Goal: Task Accomplishment & Management: Use online tool/utility

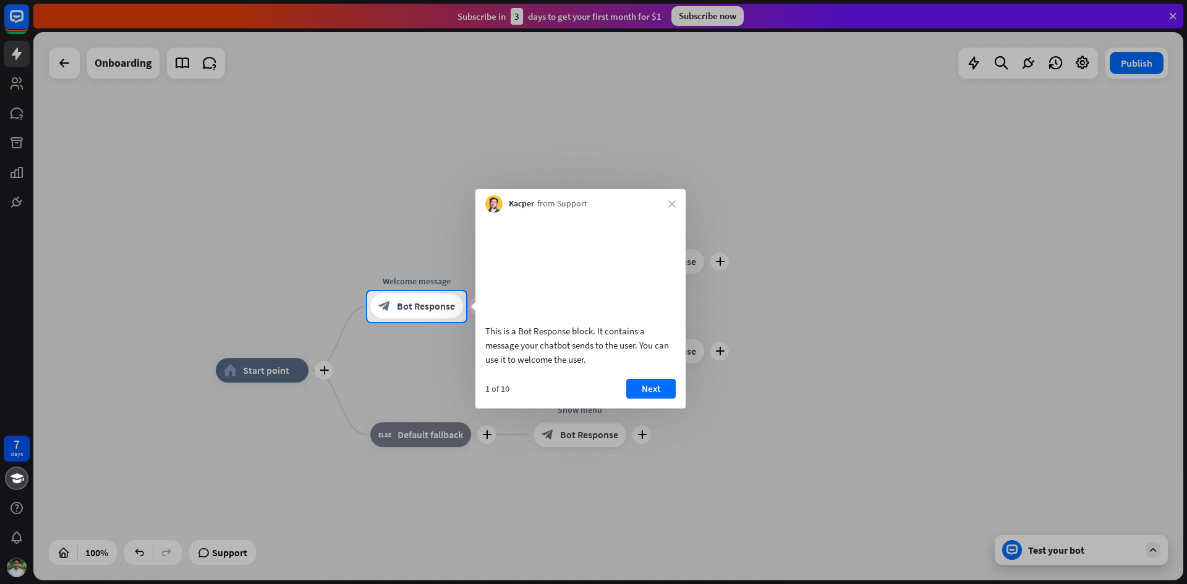
click at [666, 210] on div "Kacper from Support close" at bounding box center [580, 200] width 210 height 23
click at [681, 200] on div "Kacper from Support close" at bounding box center [580, 200] width 210 height 23
click at [162, 61] on div at bounding box center [593, 145] width 1187 height 291
click at [1175, 11] on div at bounding box center [593, 145] width 1187 height 291
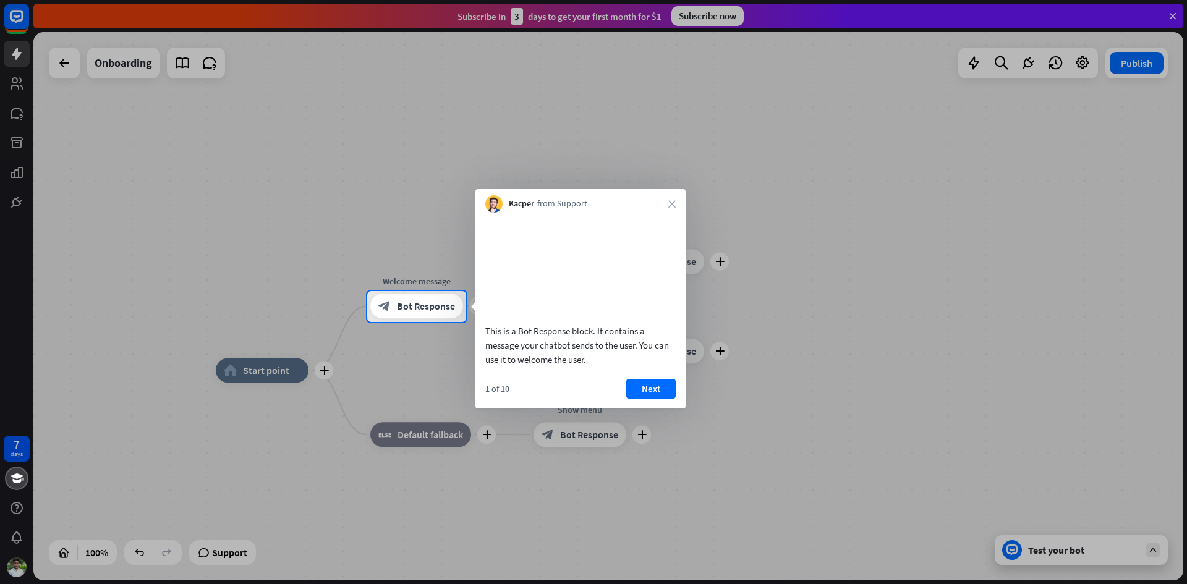
click at [181, 134] on div at bounding box center [593, 145] width 1187 height 291
click at [0, 87] on div at bounding box center [593, 145] width 1187 height 291
click at [668, 396] on button "Next" at bounding box center [650, 389] width 49 height 20
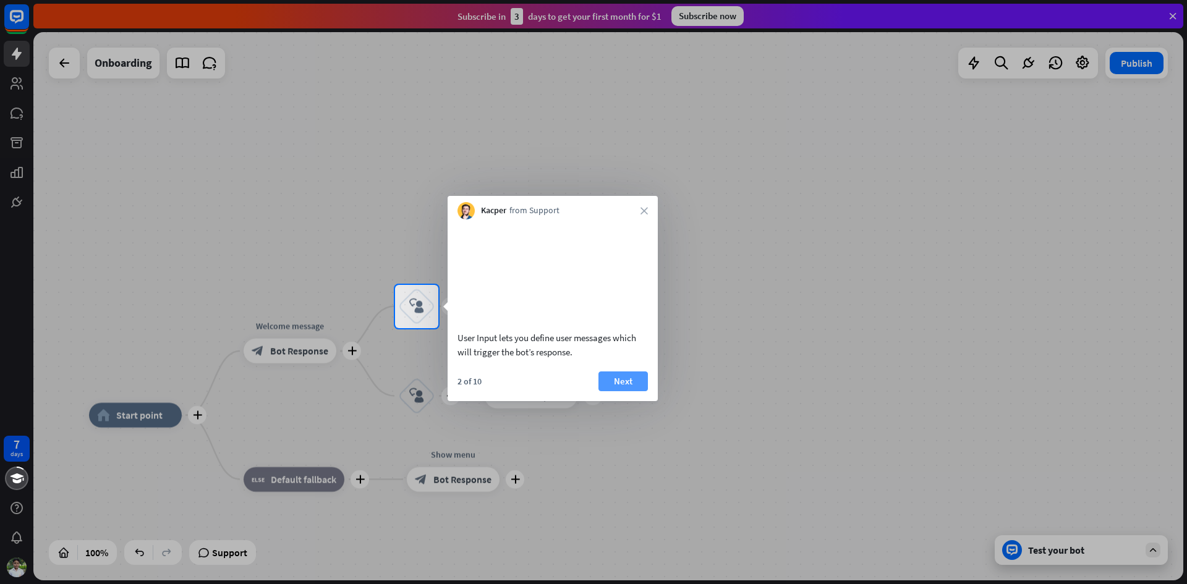
click at [619, 391] on button "Next" at bounding box center [622, 382] width 49 height 20
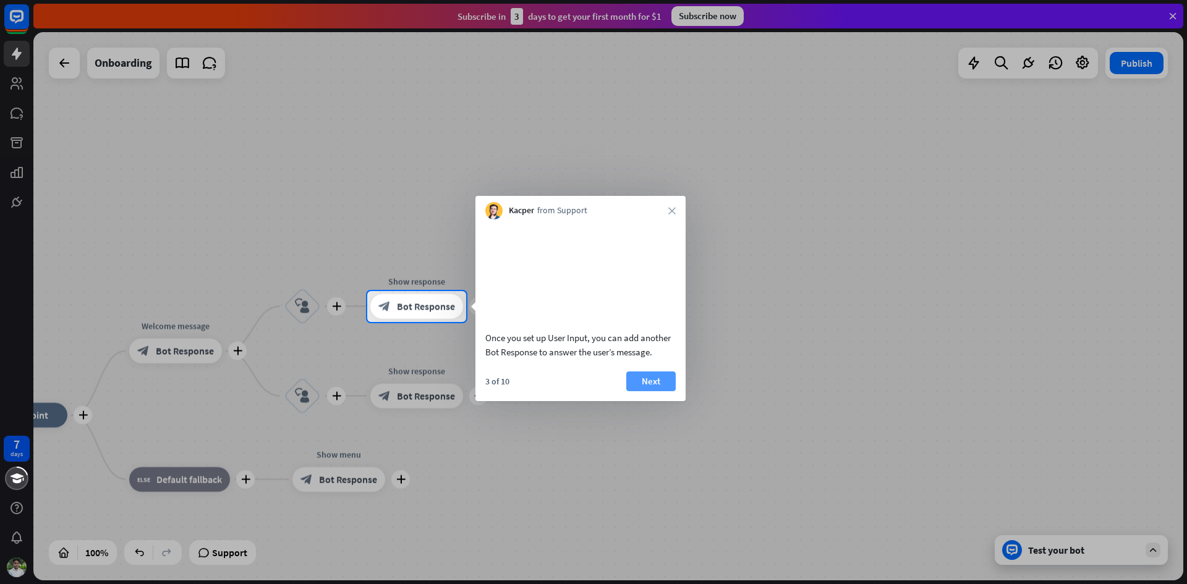
click at [651, 391] on button "Next" at bounding box center [650, 382] width 49 height 20
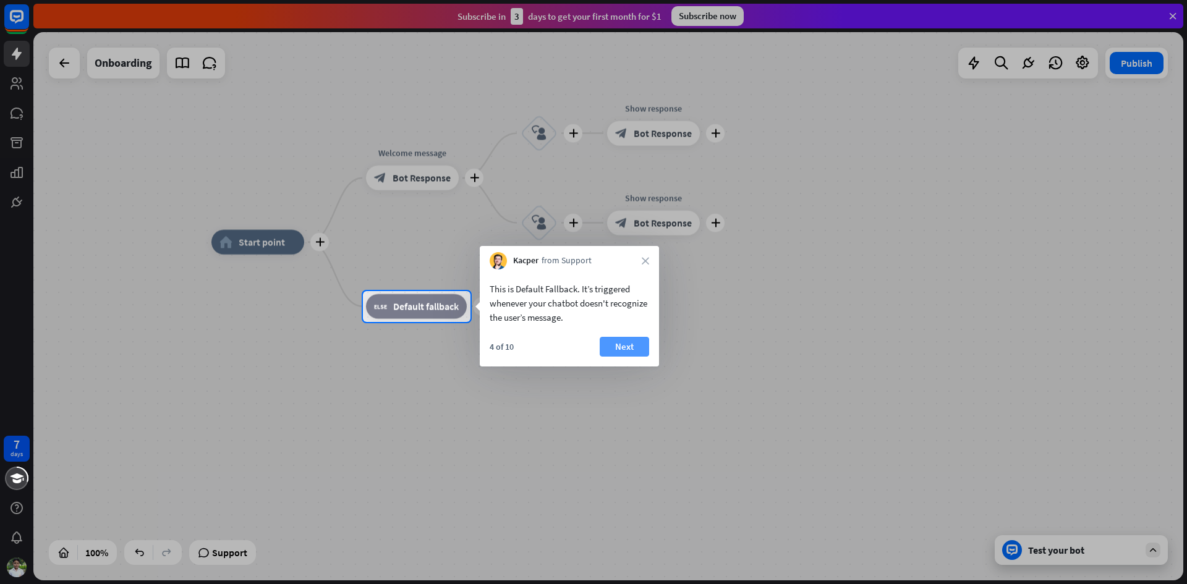
click at [631, 350] on button "Next" at bounding box center [624, 347] width 49 height 20
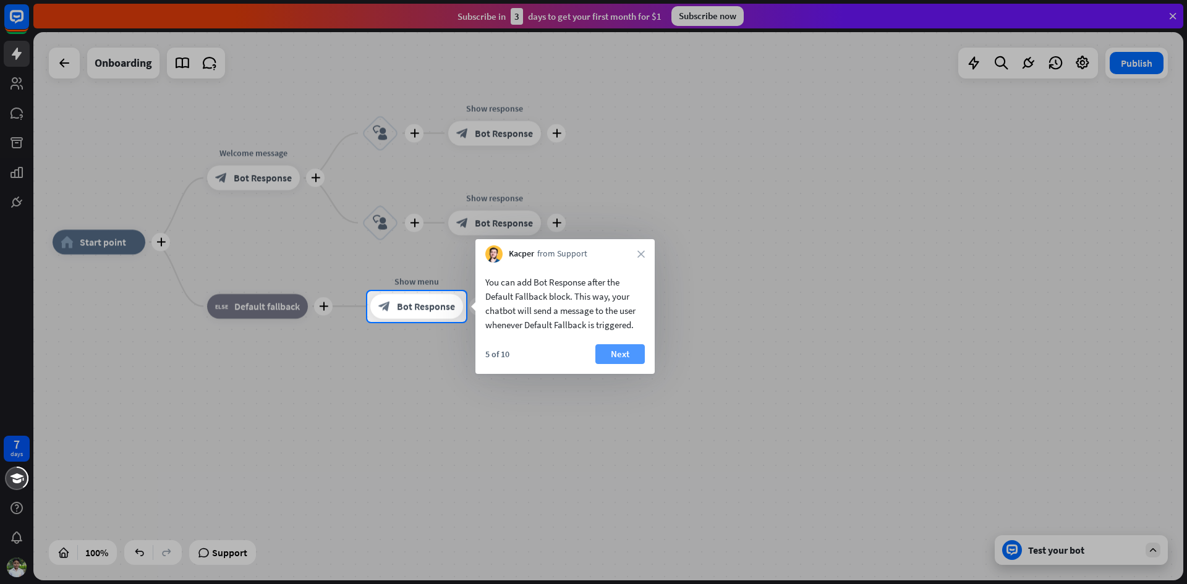
click at [634, 359] on button "Next" at bounding box center [619, 354] width 49 height 20
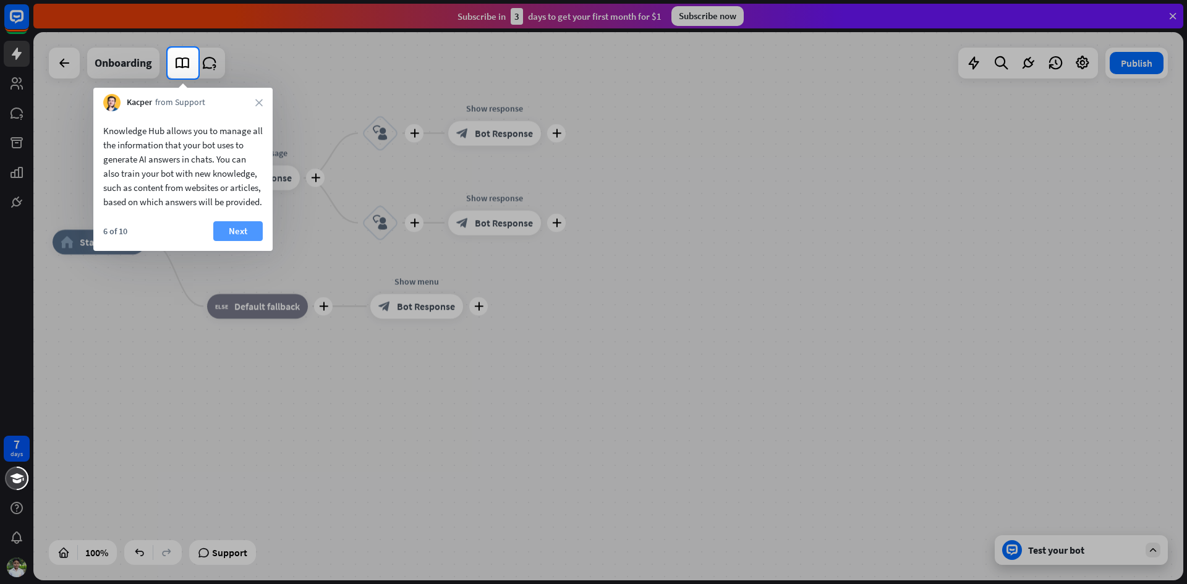
click at [231, 241] on button "Next" at bounding box center [237, 231] width 49 height 20
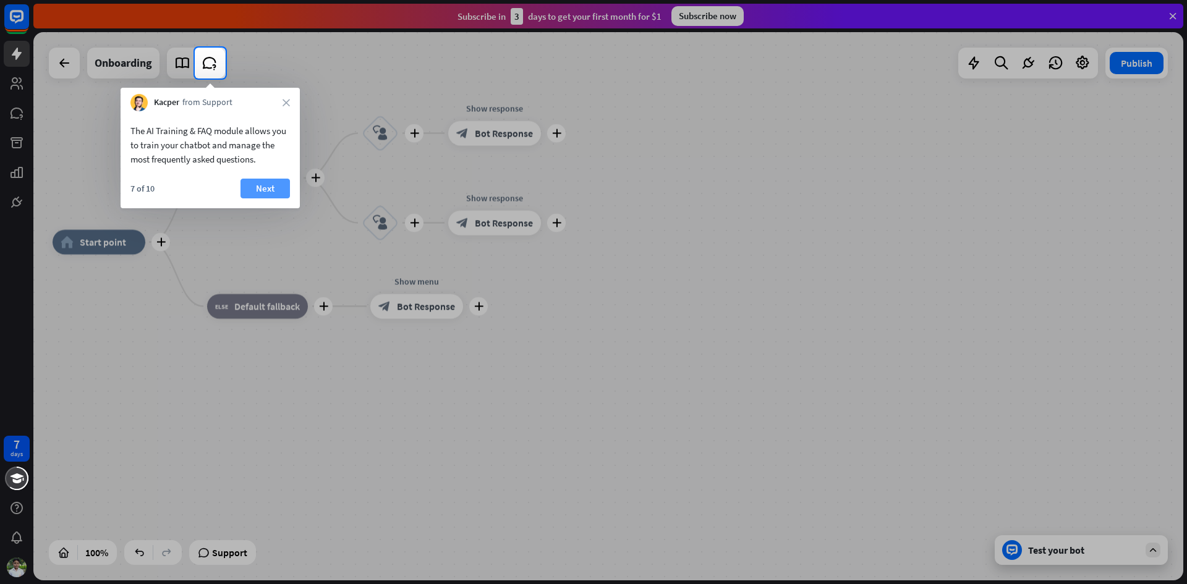
click at [278, 192] on button "Next" at bounding box center [264, 189] width 49 height 20
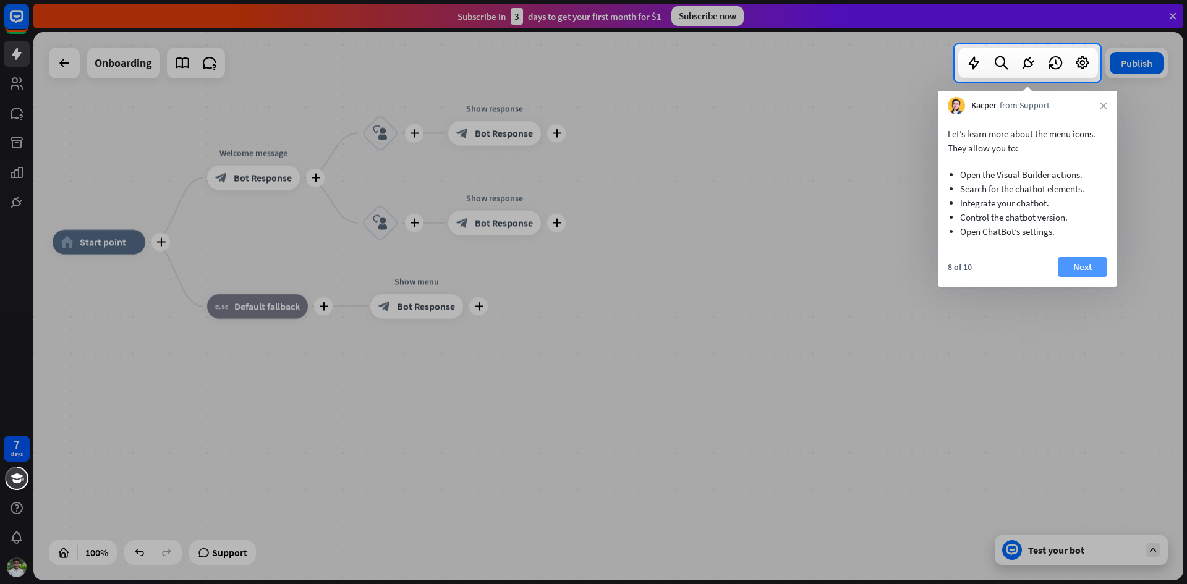
click at [1095, 267] on button "Next" at bounding box center [1082, 267] width 49 height 20
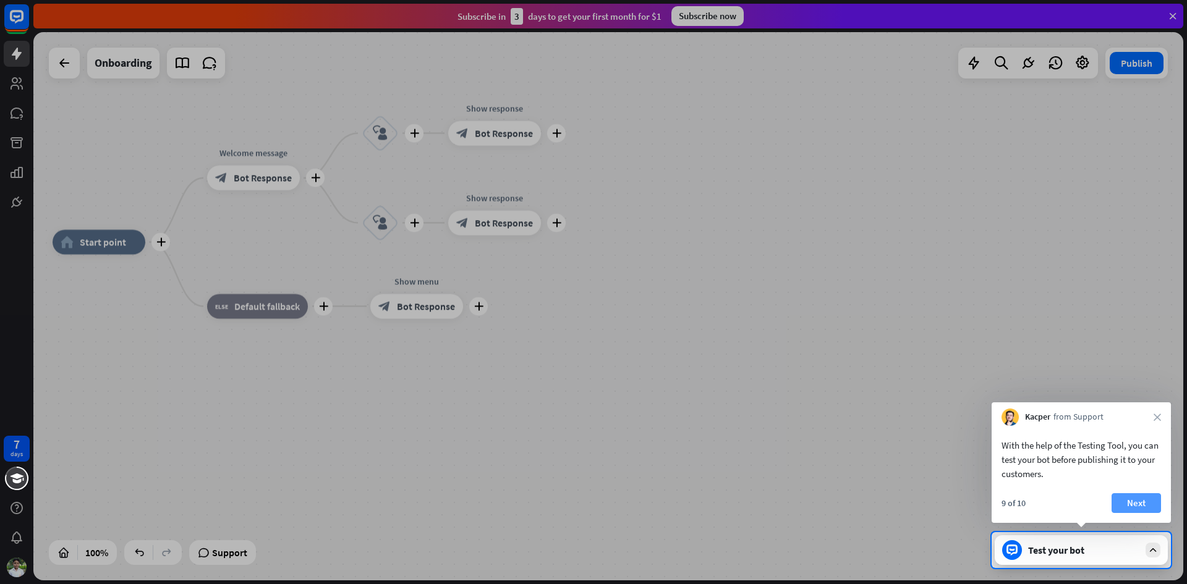
click at [1131, 505] on button "Next" at bounding box center [1136, 503] width 49 height 20
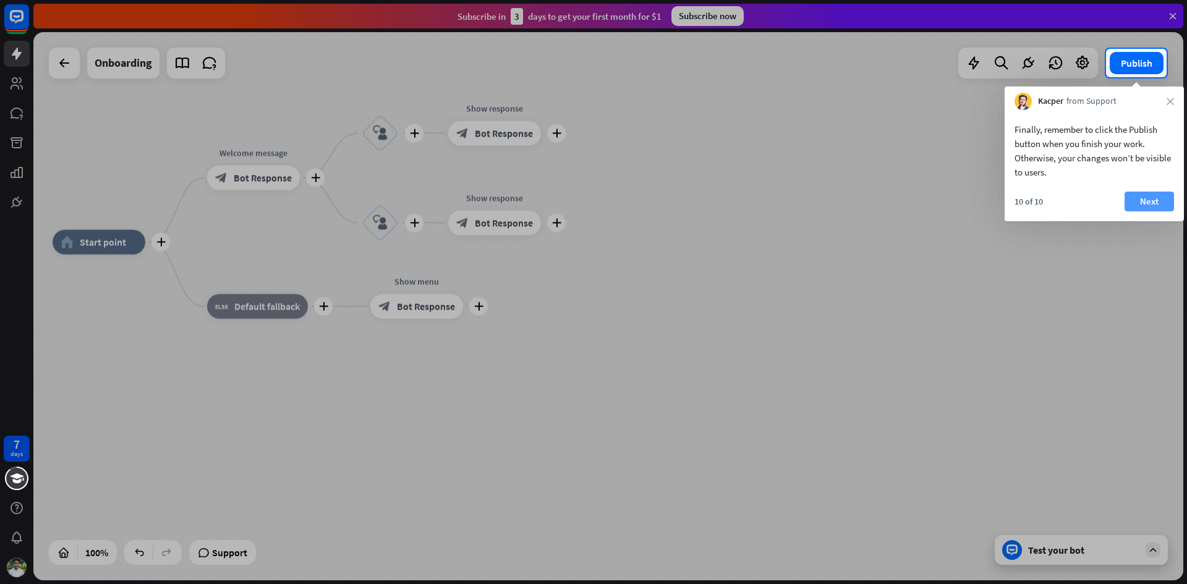
click at [1162, 205] on button "Next" at bounding box center [1148, 202] width 49 height 20
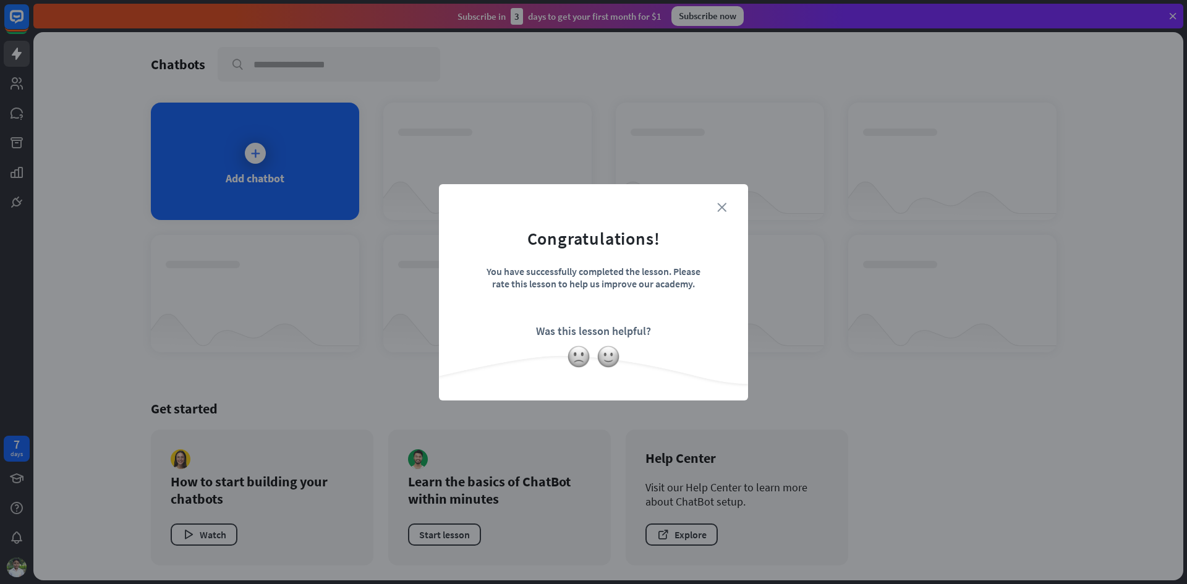
click at [724, 205] on icon "close" at bounding box center [721, 207] width 9 height 9
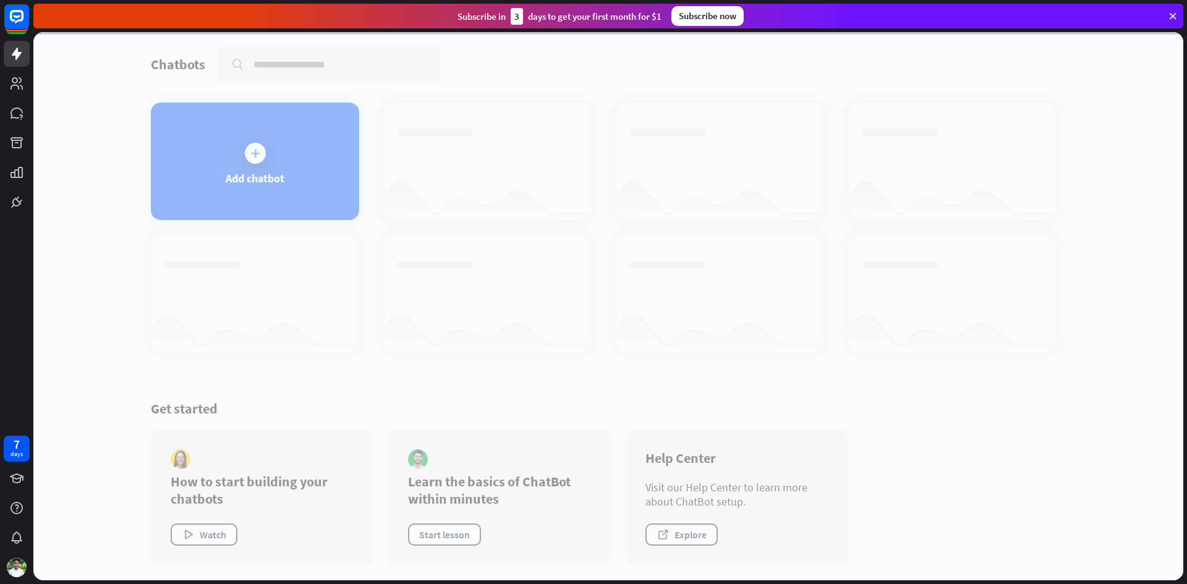
click at [317, 156] on div at bounding box center [608, 306] width 1150 height 548
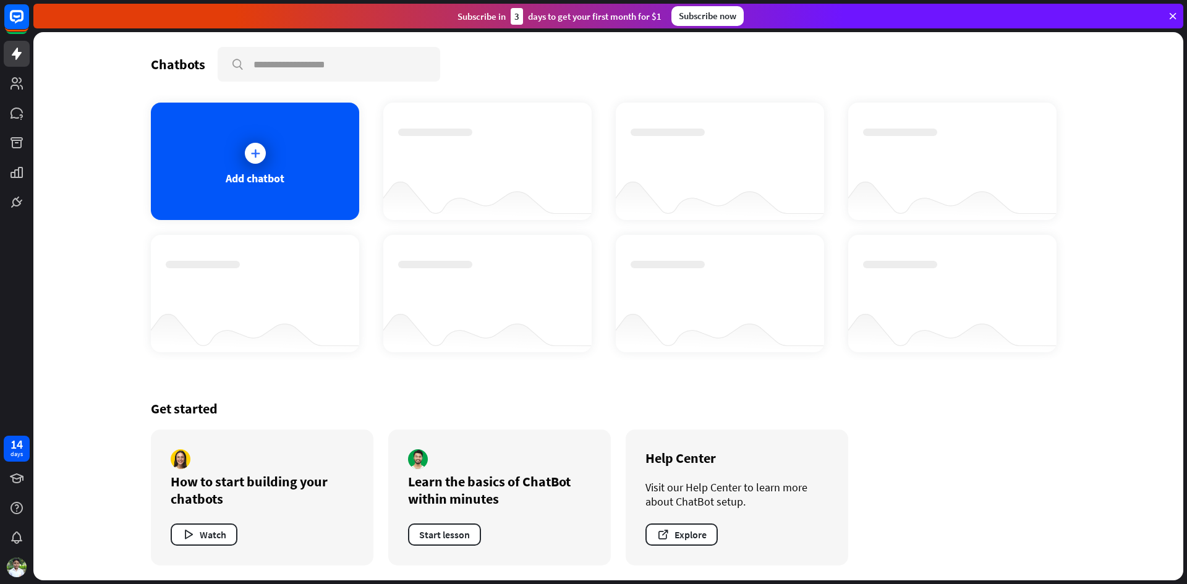
click at [317, 156] on div "Add chatbot" at bounding box center [255, 161] width 208 height 117
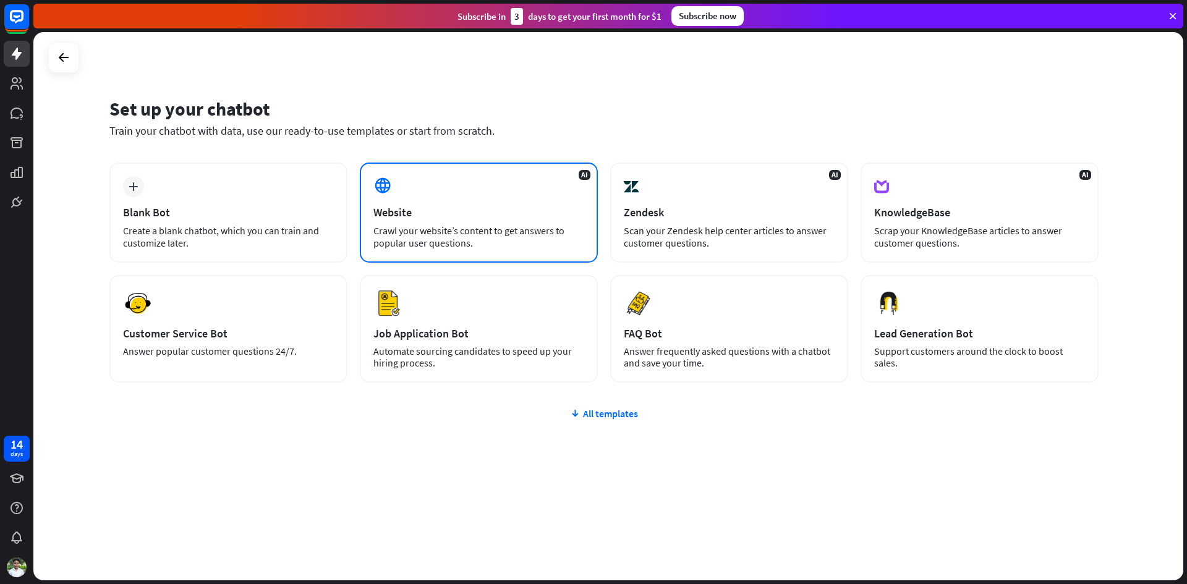
click at [482, 221] on div "AI Website Crawl your website’s content to get answers to popular user question…" at bounding box center [479, 213] width 238 height 100
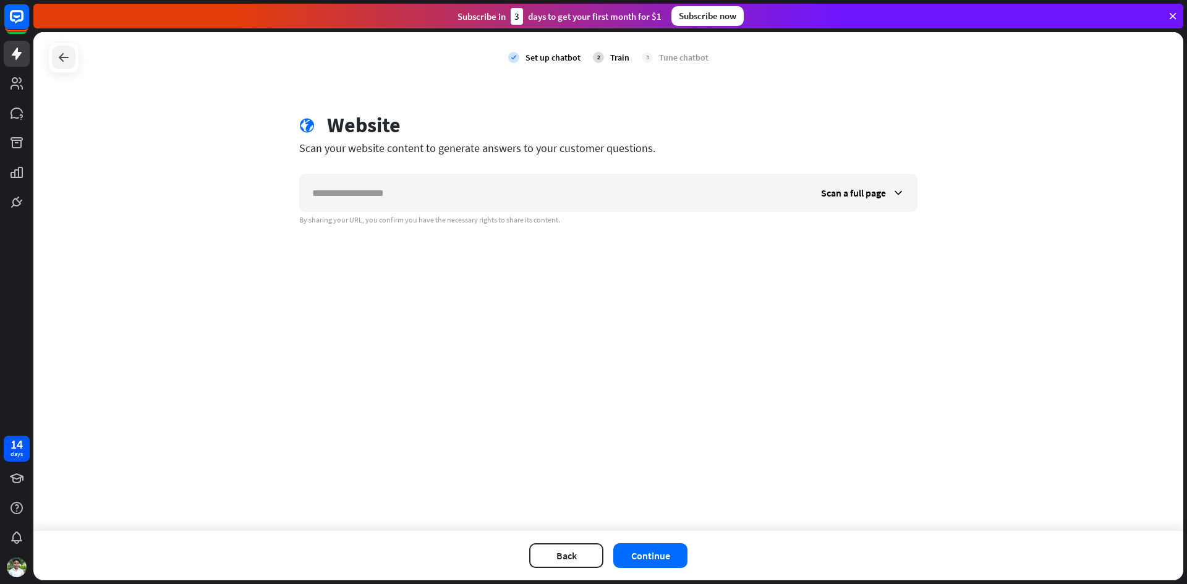
click at [57, 55] on icon at bounding box center [63, 57] width 15 height 15
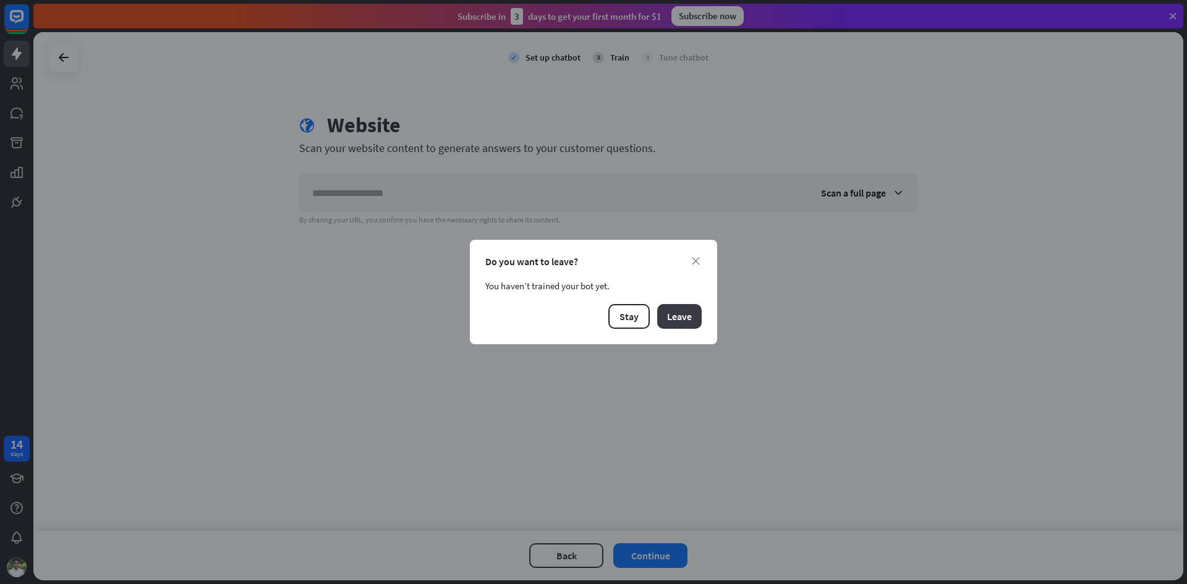
click at [694, 314] on button "Leave" at bounding box center [679, 316] width 45 height 25
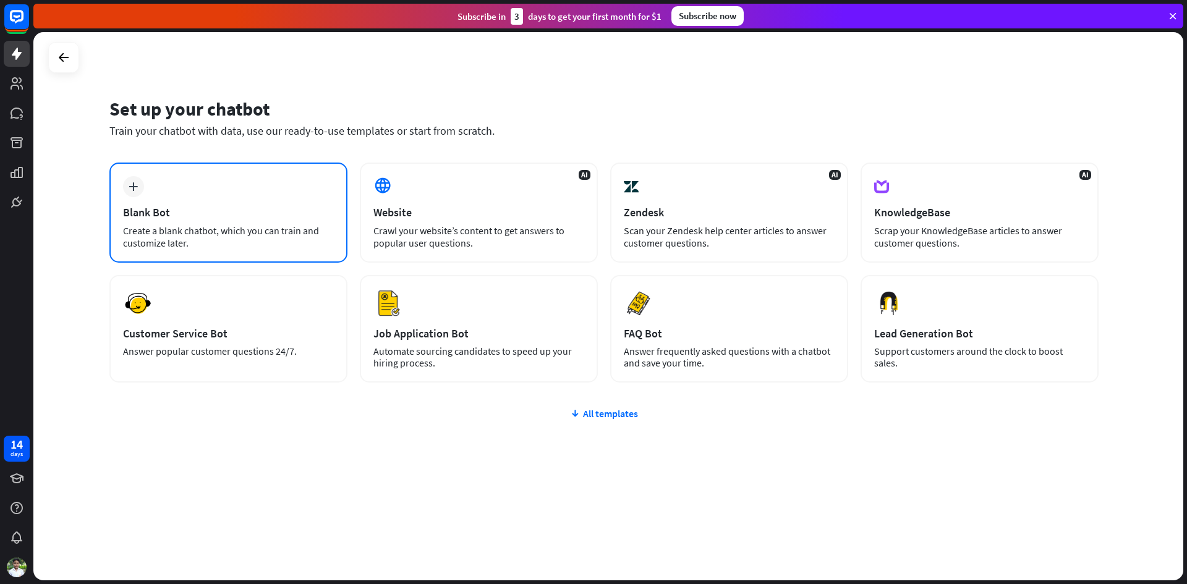
click at [326, 242] on div "Create a blank chatbot, which you can train and customize later." at bounding box center [228, 236] width 211 height 25
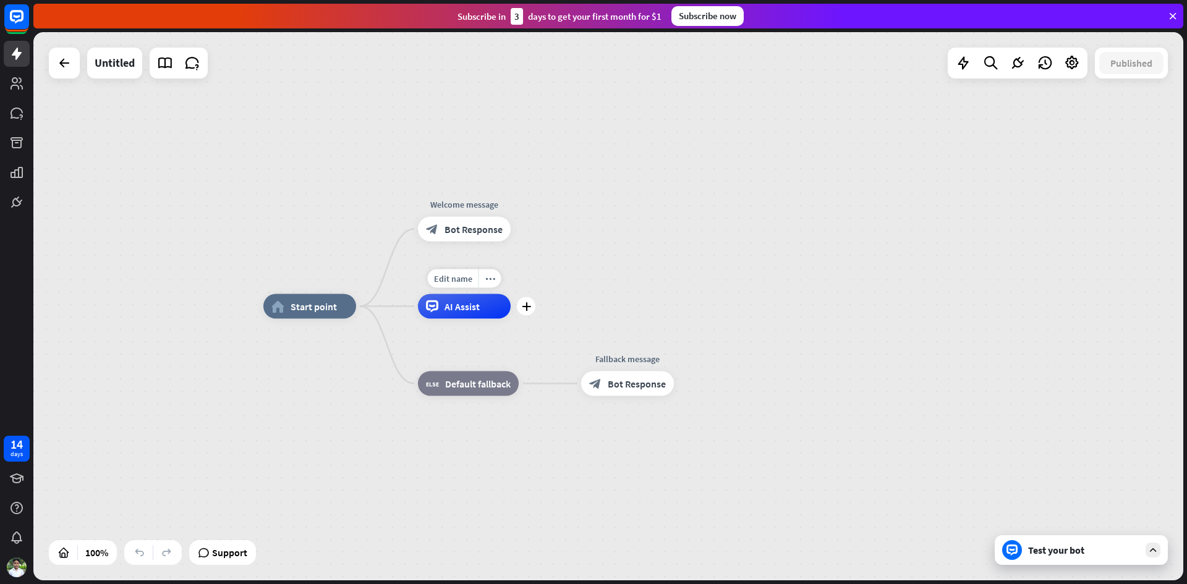
drag, startPoint x: 472, startPoint y: 309, endPoint x: 513, endPoint y: 287, distance: 46.5
click at [511, 294] on div "Edit name more_horiz plus AI Assist" at bounding box center [464, 306] width 93 height 25
drag, startPoint x: 470, startPoint y: 312, endPoint x: 541, endPoint y: 286, distance: 75.7
click at [541, 286] on div "home_2 Start point Welcome message block_bot_response Bot Response Edit name mo…" at bounding box center [608, 306] width 1150 height 548
drag, startPoint x: 481, startPoint y: 227, endPoint x: 520, endPoint y: 321, distance: 101.7
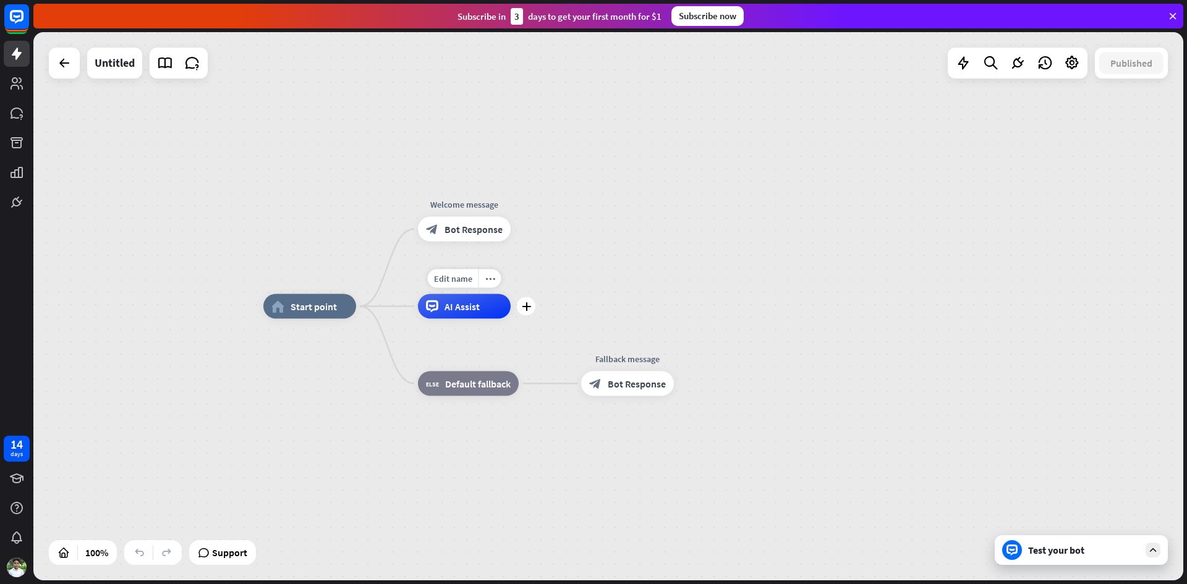
click at [522, 314] on div "home_2 Start point Welcome message block_bot_response Bot Response Edit name mo…" at bounding box center [838, 581] width 1150 height 548
click at [511, 315] on div "Edit name more_horiz plus AI Assist" at bounding box center [464, 306] width 93 height 25
click at [520, 309] on div "plus" at bounding box center [526, 306] width 19 height 19
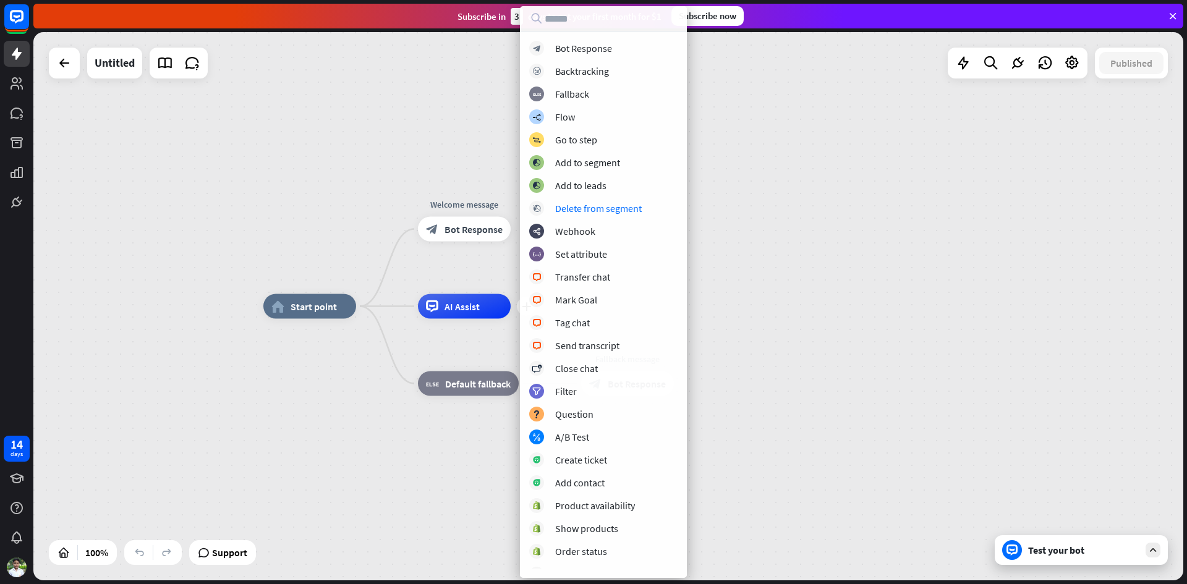
click at [842, 249] on div "home_2 Start point Welcome message block_bot_response Bot Response plus AI Assi…" at bounding box center [608, 306] width 1150 height 548
